Goal: Check status

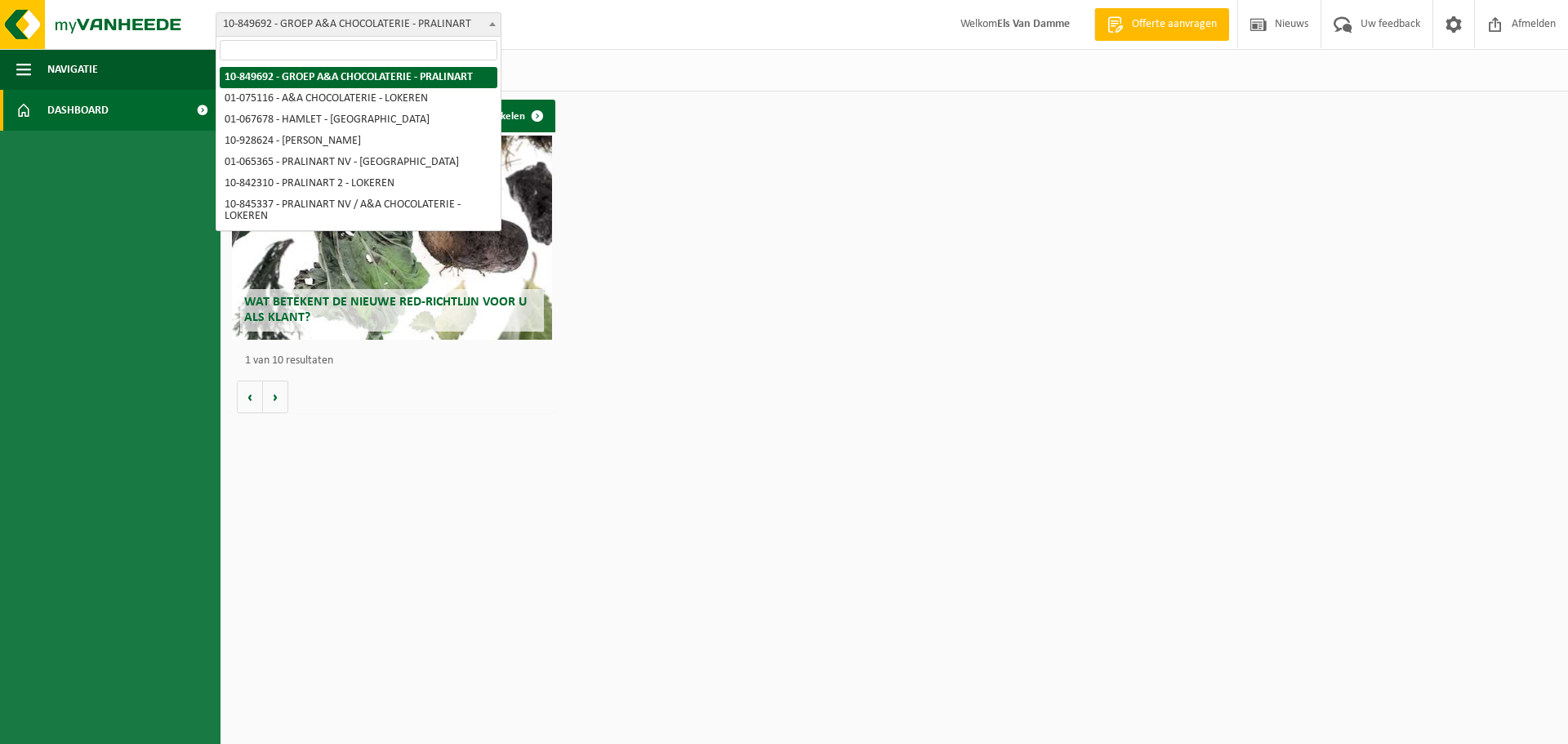
click at [489, 23] on b at bounding box center [493, 24] width 7 height 4
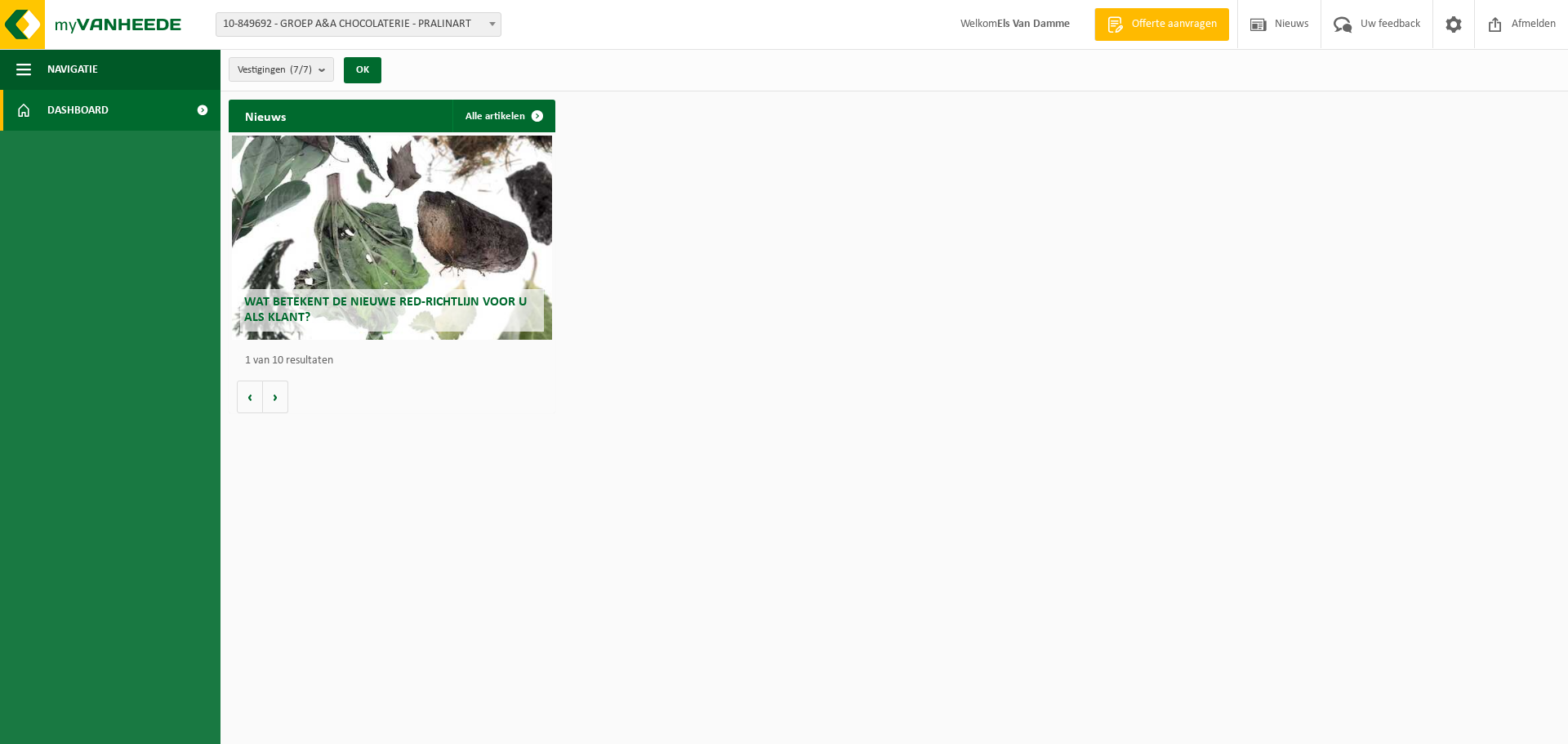
click at [483, 28] on span "10-849692 - GROEP A&A CHOCOLATERIE - PRALINART" at bounding box center [358, 24] width 284 height 23
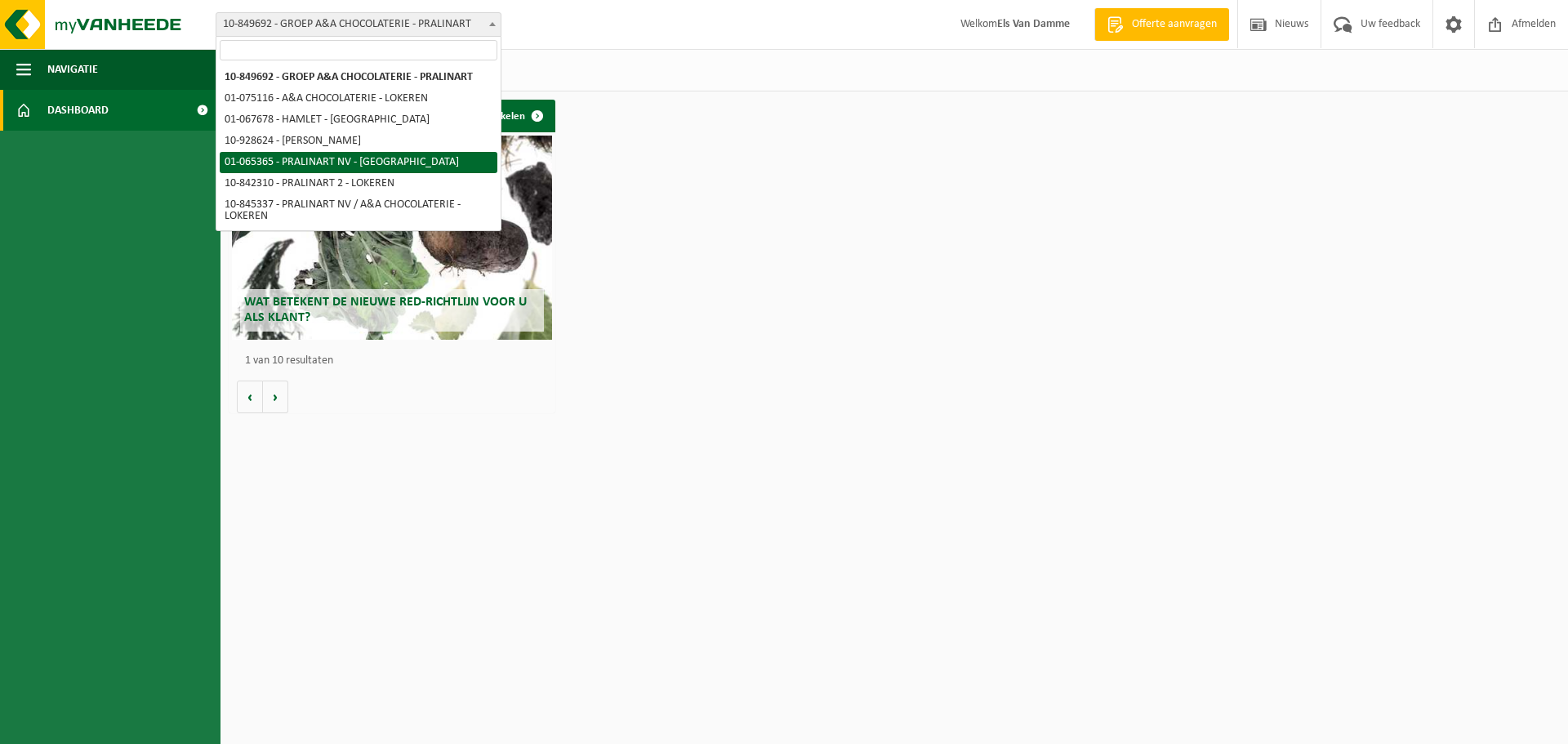
select select "424"
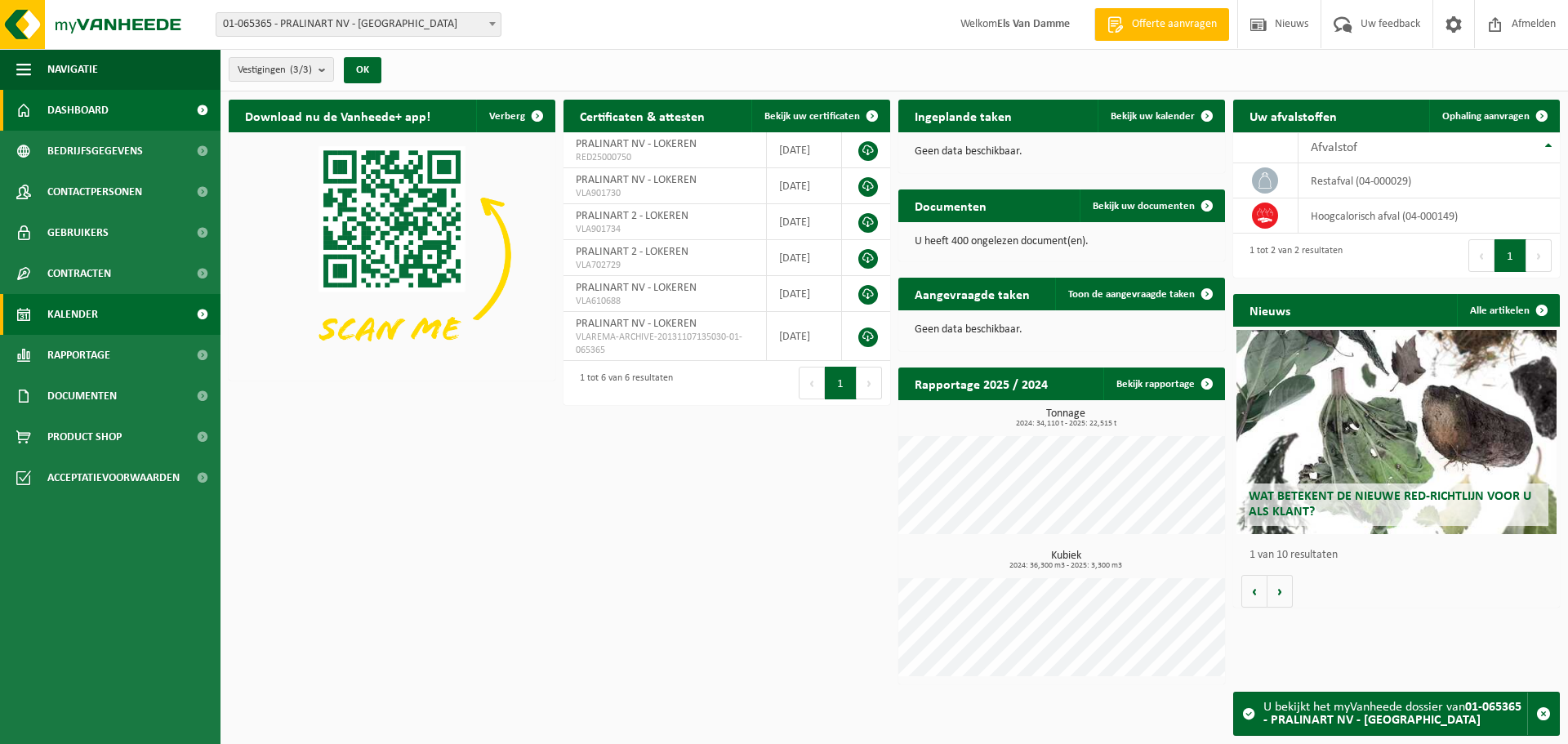
click at [96, 318] on span "Kalender" at bounding box center [72, 314] width 50 height 41
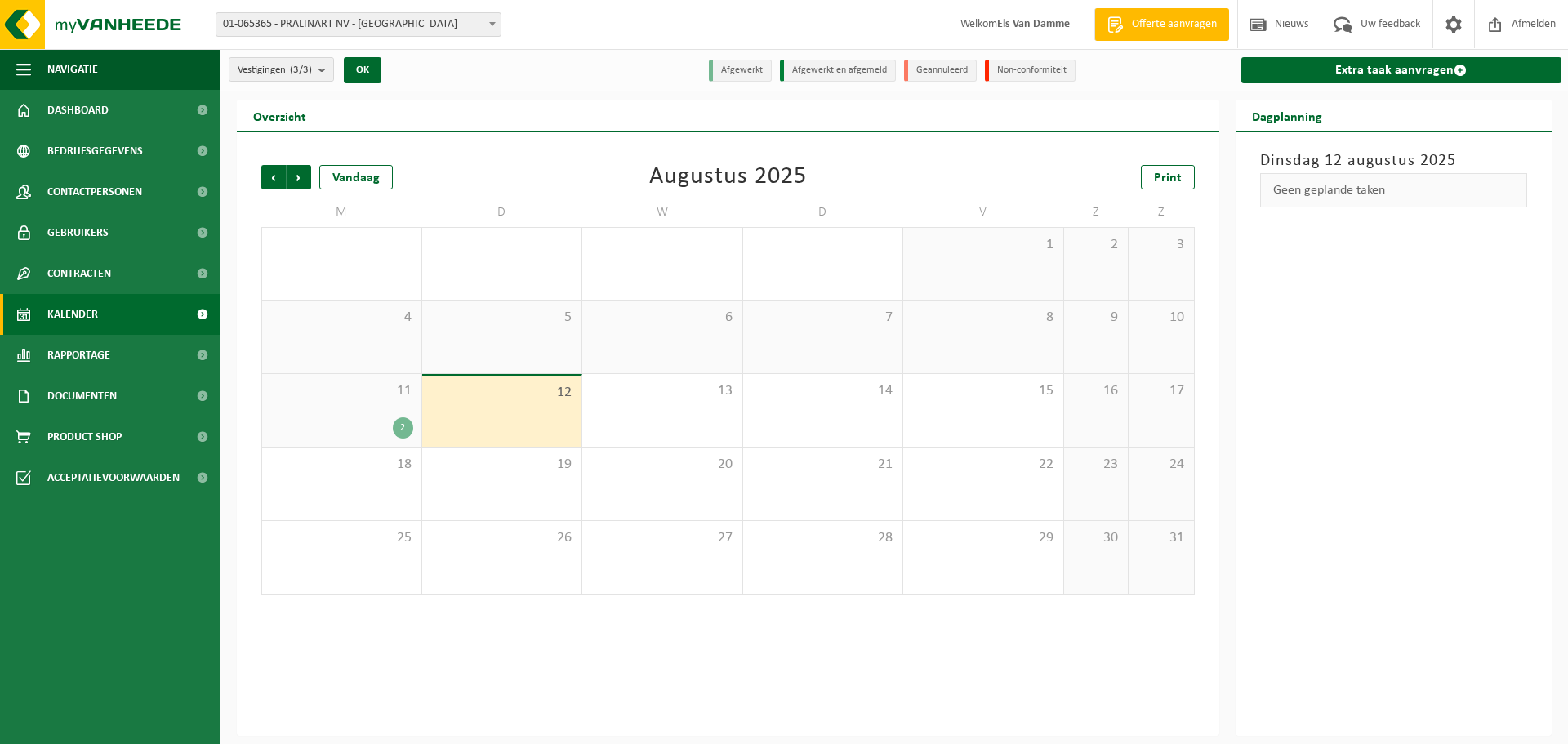
click at [401, 430] on div "2" at bounding box center [403, 427] width 20 height 21
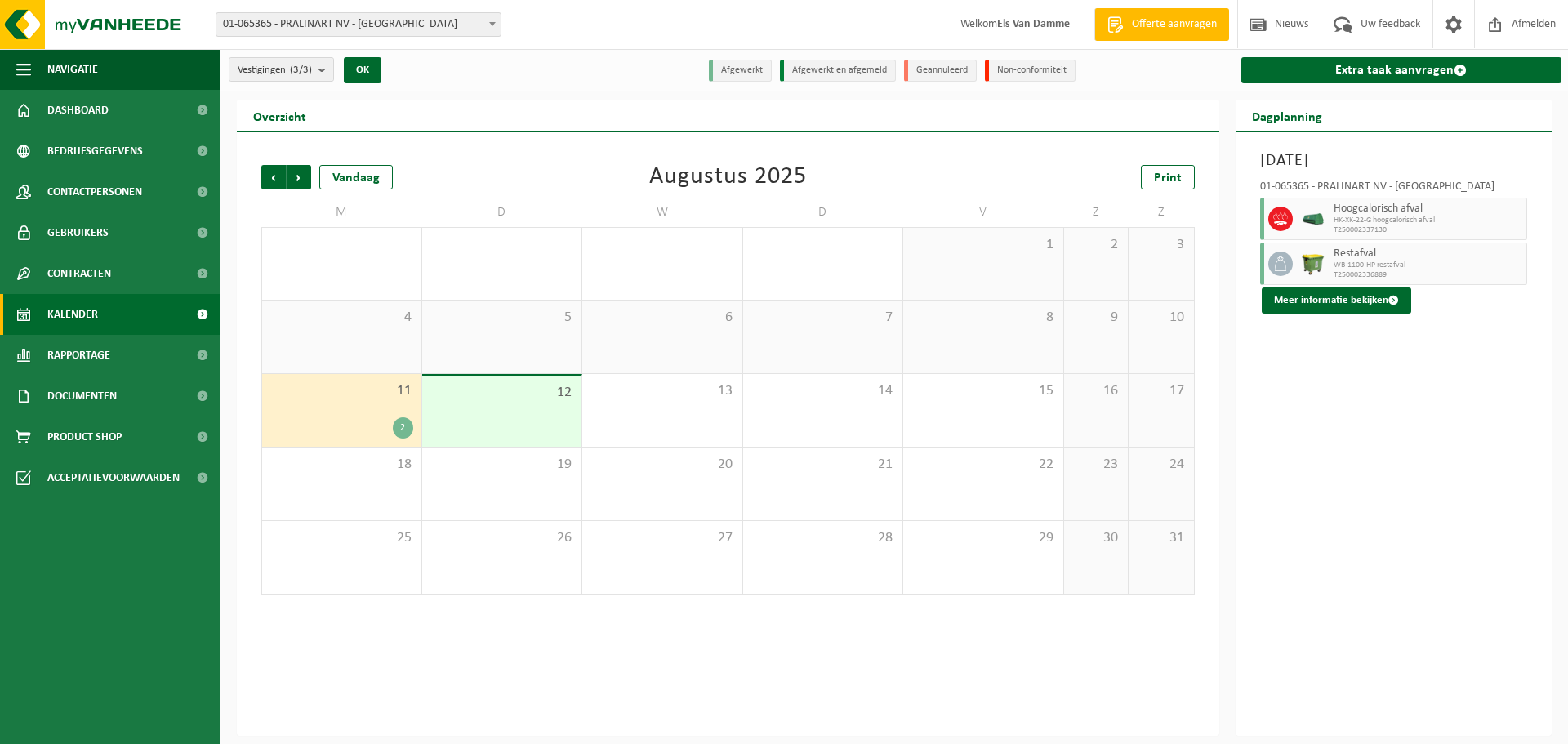
click at [1385, 215] on span "HK-XK-22-G hoogcalorisch afval" at bounding box center [1428, 220] width 190 height 10
click at [1350, 301] on button "Meer informatie bekijken" at bounding box center [1337, 300] width 150 height 26
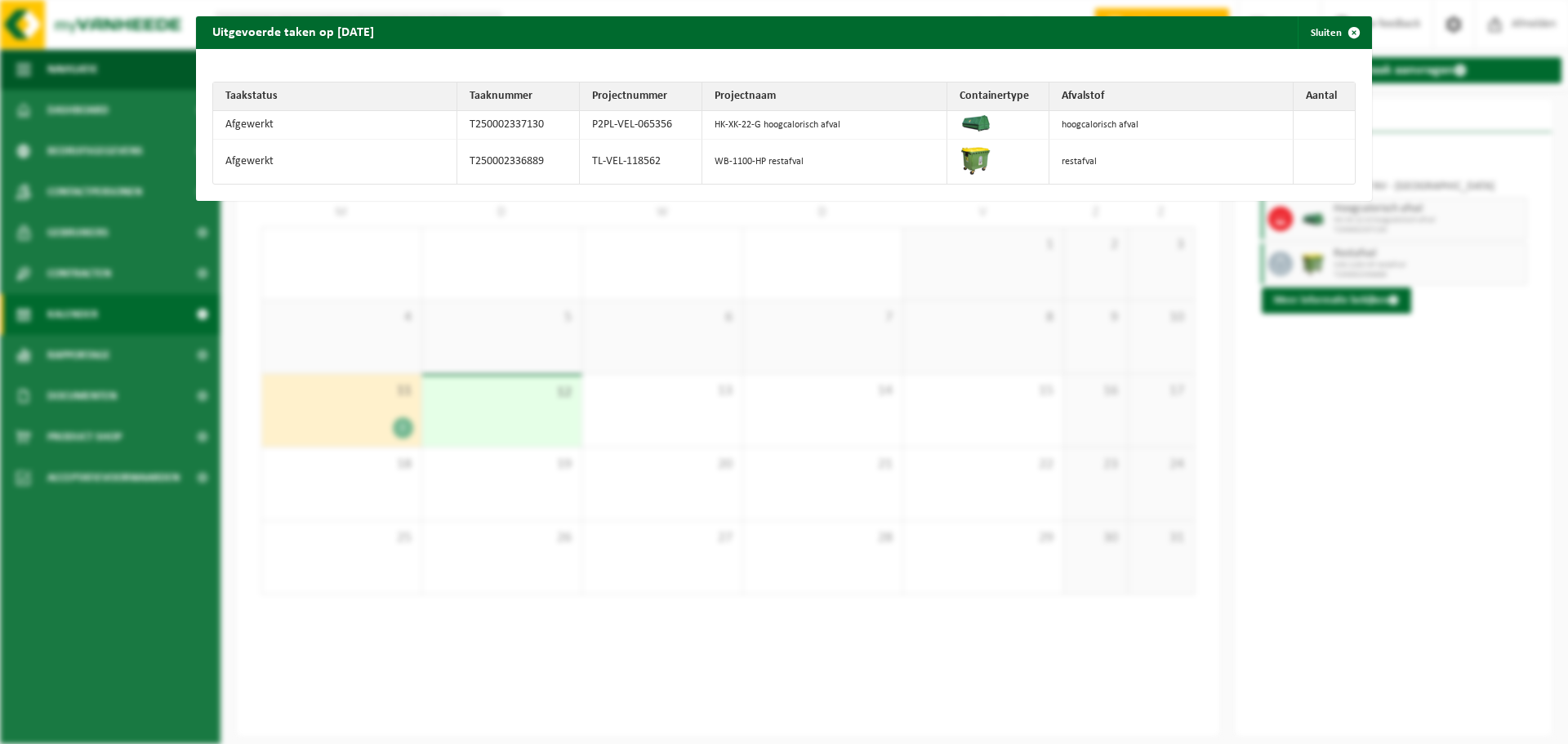
click at [329, 163] on td "Afgewerkt" at bounding box center [335, 162] width 244 height 44
click at [1344, 31] on span "button" at bounding box center [1354, 32] width 32 height 32
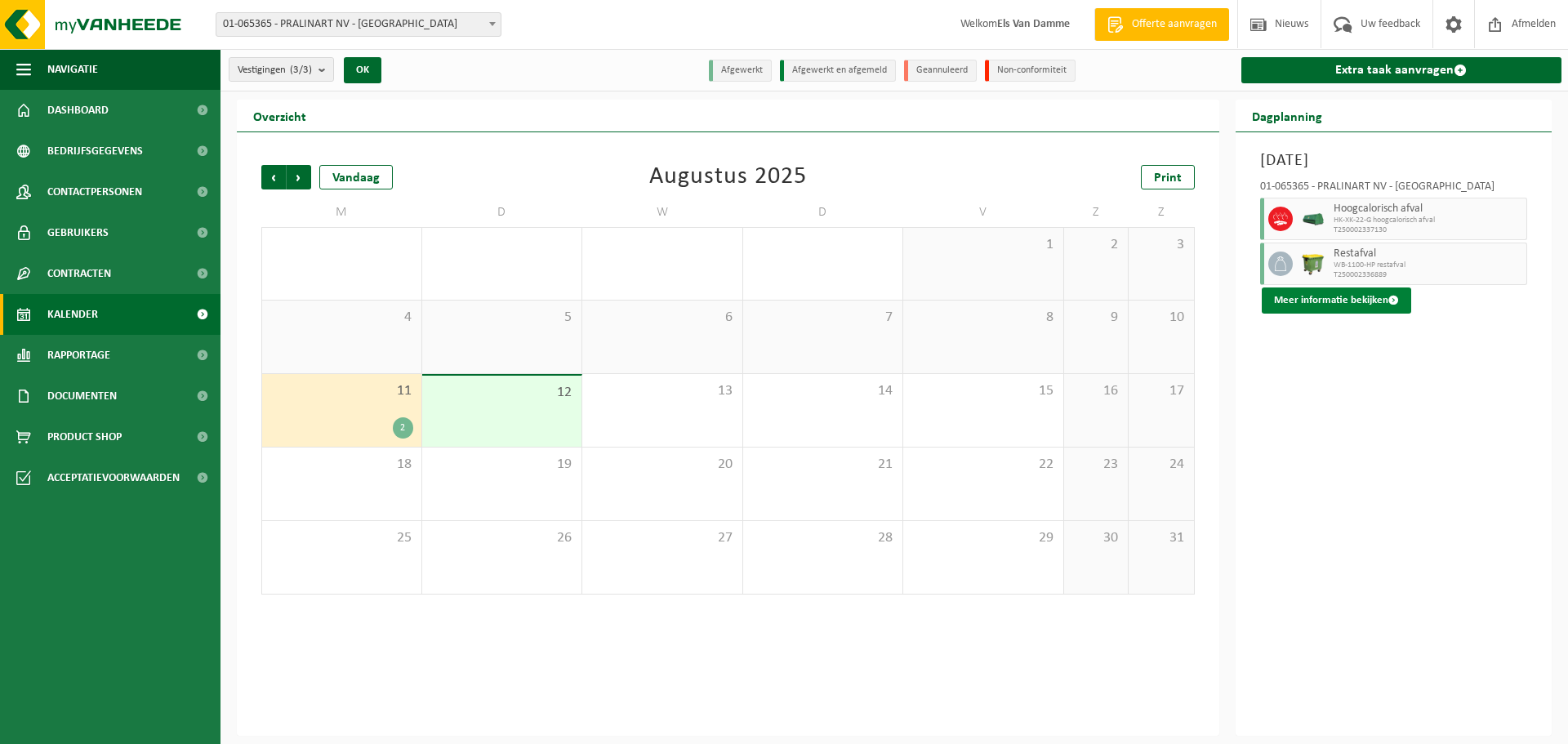
click at [1311, 303] on button "Meer informatie bekijken" at bounding box center [1337, 300] width 150 height 26
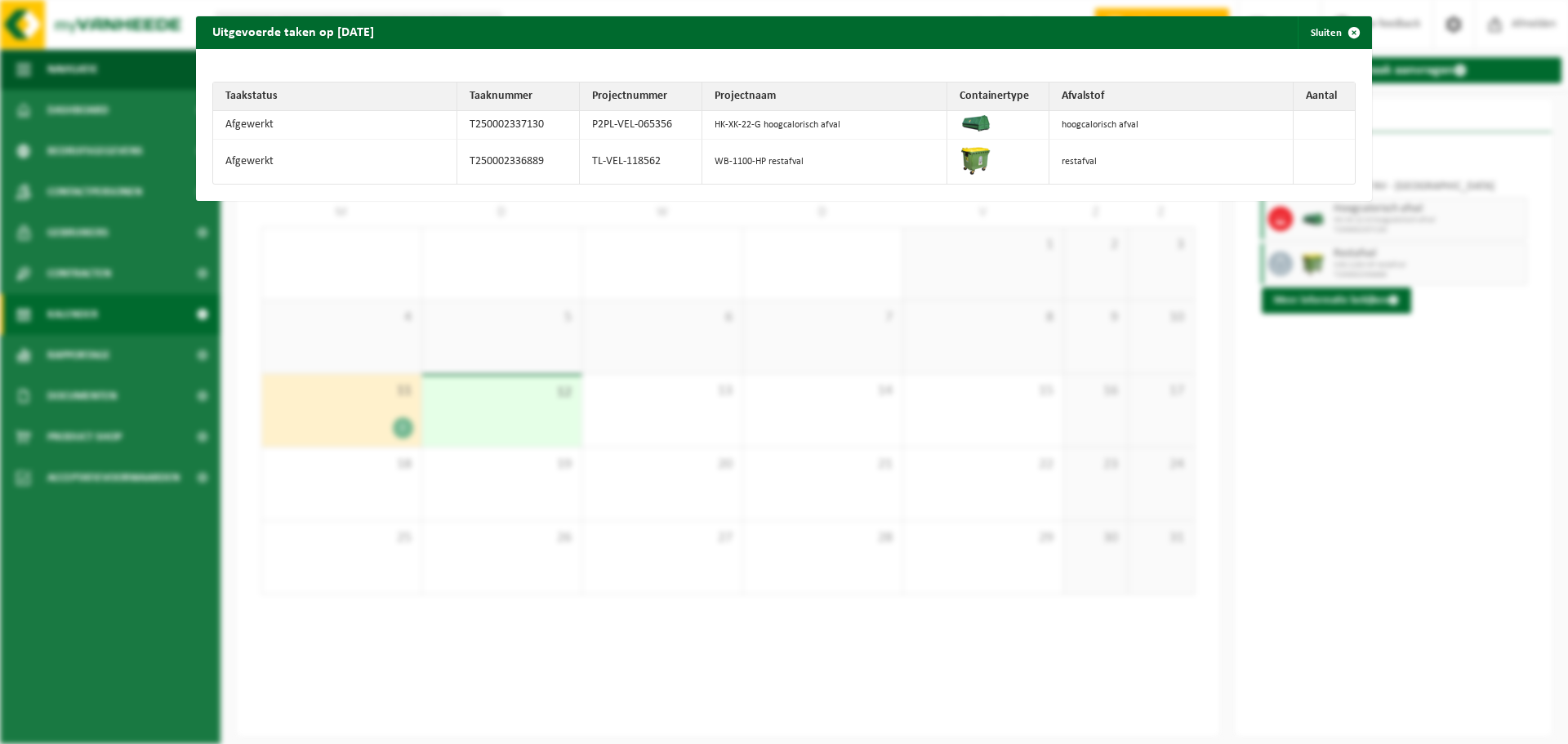
click at [1195, 126] on td "hoogcalorisch afval" at bounding box center [1171, 126] width 244 height 29
click at [1349, 31] on span "button" at bounding box center [1354, 32] width 32 height 32
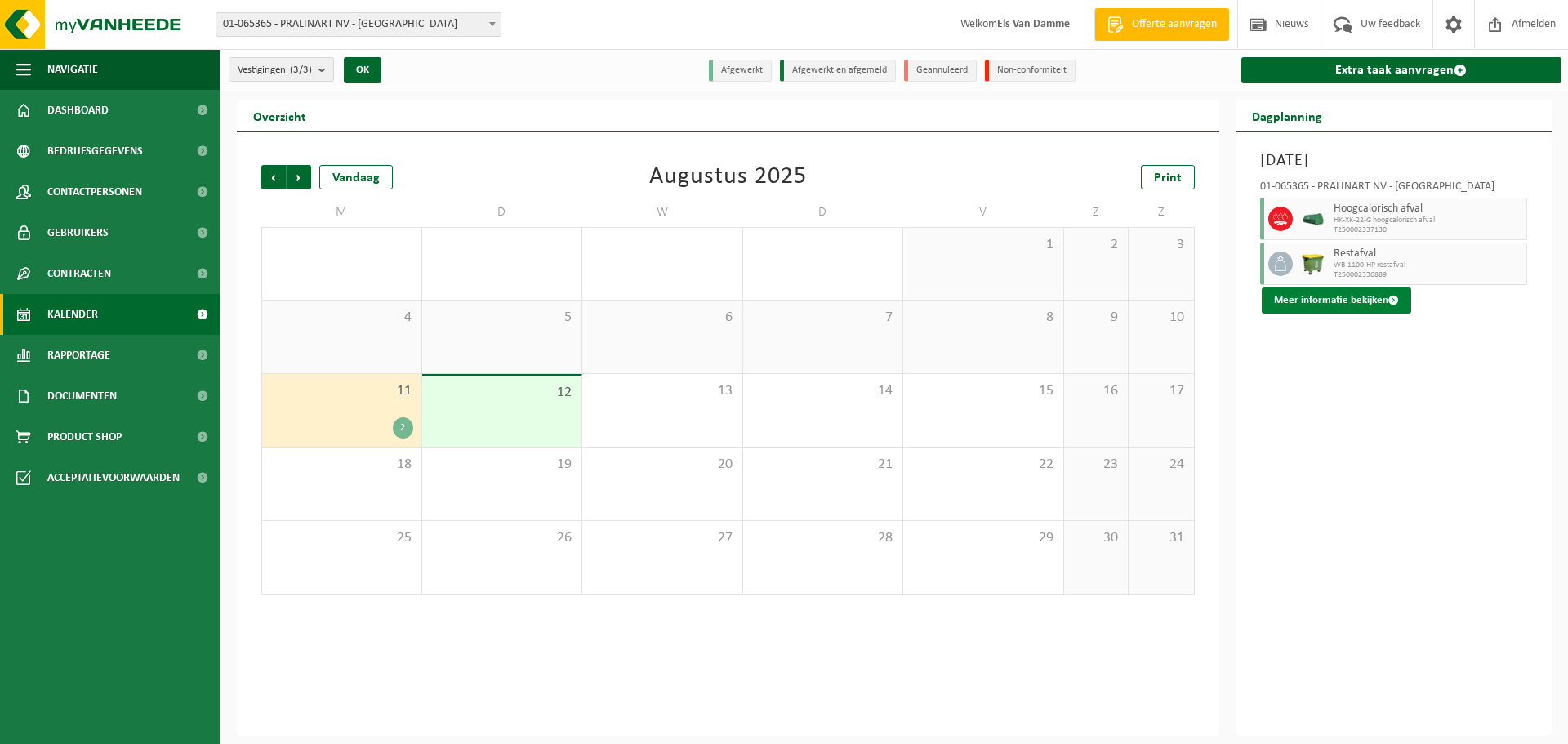
click at [1364, 300] on button "Meer informatie bekijken" at bounding box center [1337, 300] width 150 height 26
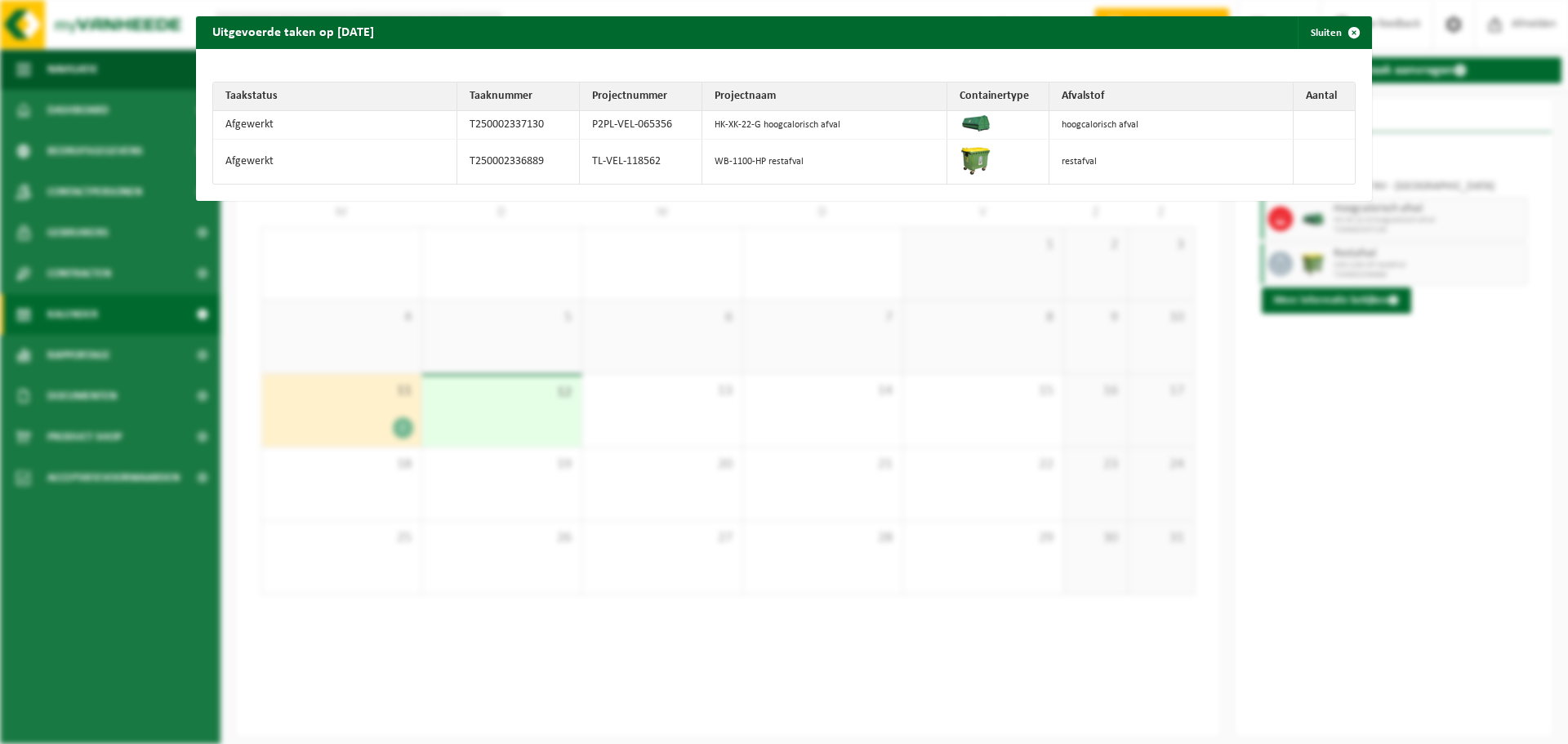
drag, startPoint x: 1350, startPoint y: 28, endPoint x: 1243, endPoint y: 8, distance: 108.9
click at [1350, 28] on span "button" at bounding box center [1354, 32] width 32 height 32
